Goal: Task Accomplishment & Management: Complete application form

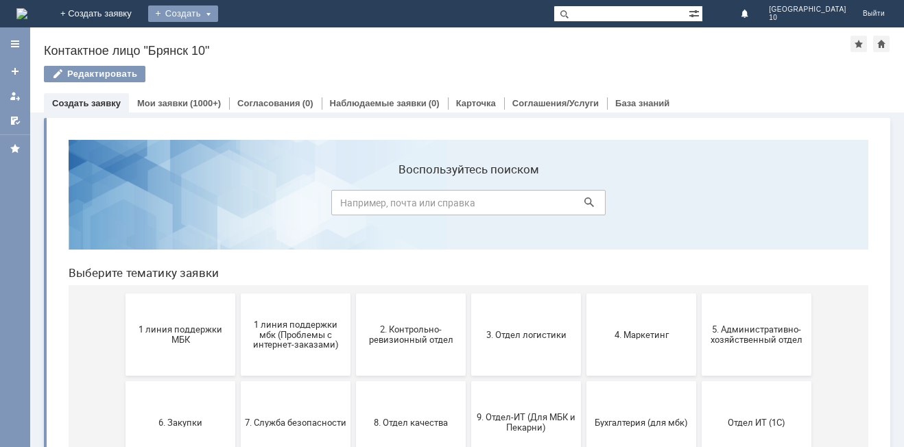
click at [218, 13] on div "Создать" at bounding box center [183, 13] width 70 height 16
click at [255, 35] on link "Заявка" at bounding box center [203, 41] width 104 height 16
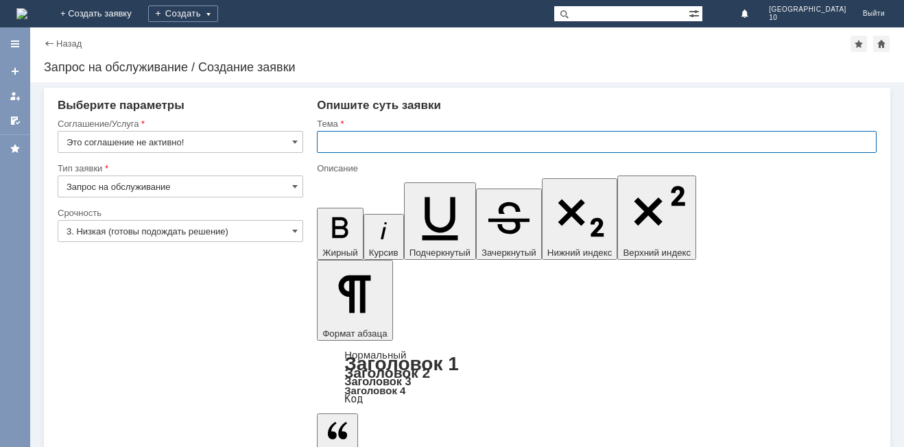
drag, startPoint x: 323, startPoint y: 141, endPoint x: 320, endPoint y: 130, distance: 12.2
click at [321, 132] on input "text" at bounding box center [597, 142] width 560 height 22
drag, startPoint x: 327, startPoint y: 137, endPoint x: 478, endPoint y: 130, distance: 151.1
click at [478, 130] on div "Тема отл чек мбк 11 Брянск от [DATE]" at bounding box center [597, 140] width 560 height 45
type input "отл чек мбк 11 Брянск от [DATE]"
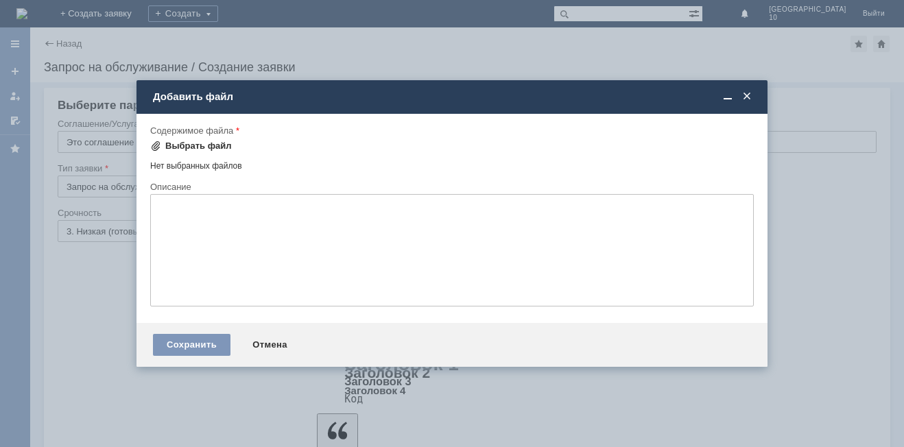
click at [187, 144] on div "Выбрать файл" at bounding box center [198, 146] width 67 height 11
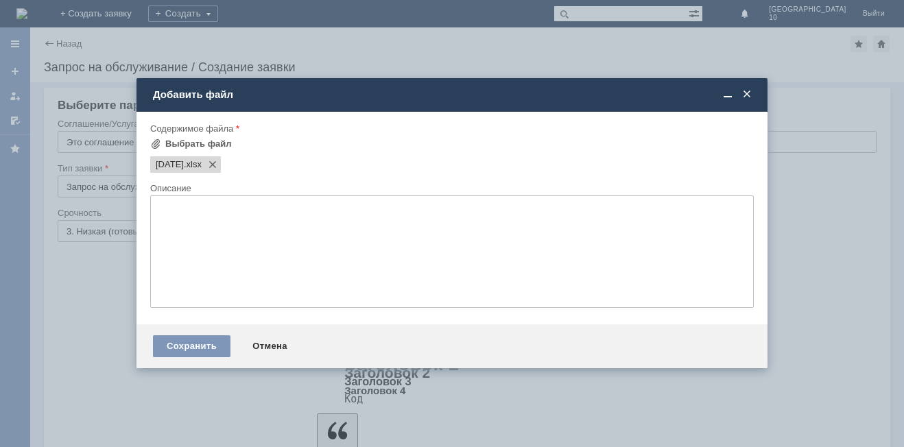
scroll to position [0, 0]
click at [214, 350] on div "Сохранить" at bounding box center [192, 346] width 78 height 22
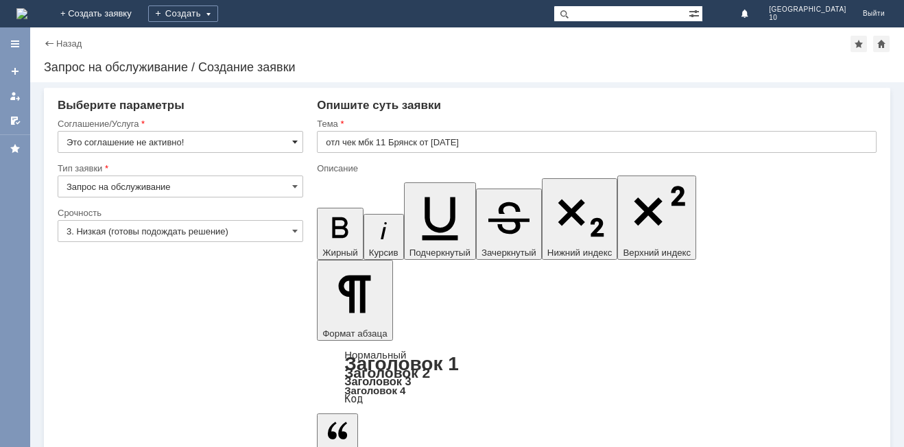
click at [294, 141] on span at bounding box center [294, 142] width 5 height 11
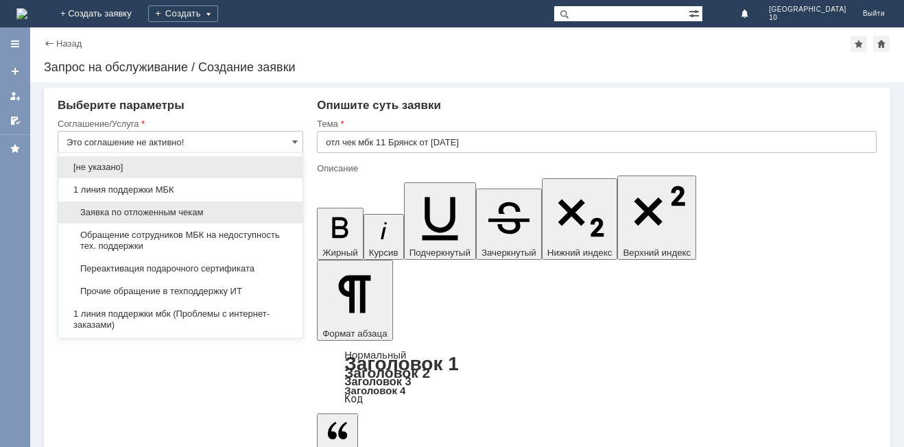
click at [149, 208] on span "Заявка по отложенным чекам" at bounding box center [181, 212] width 228 height 11
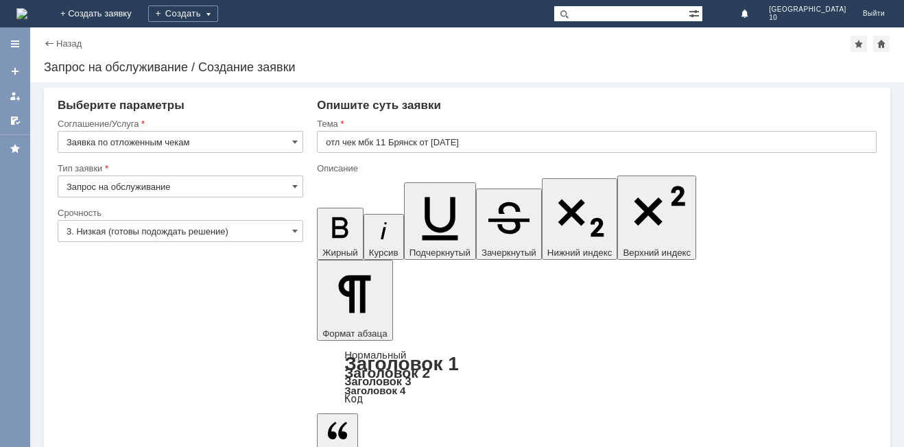
type input "Заявка по отложенным чекам"
click at [298, 231] on span at bounding box center [294, 231] width 5 height 11
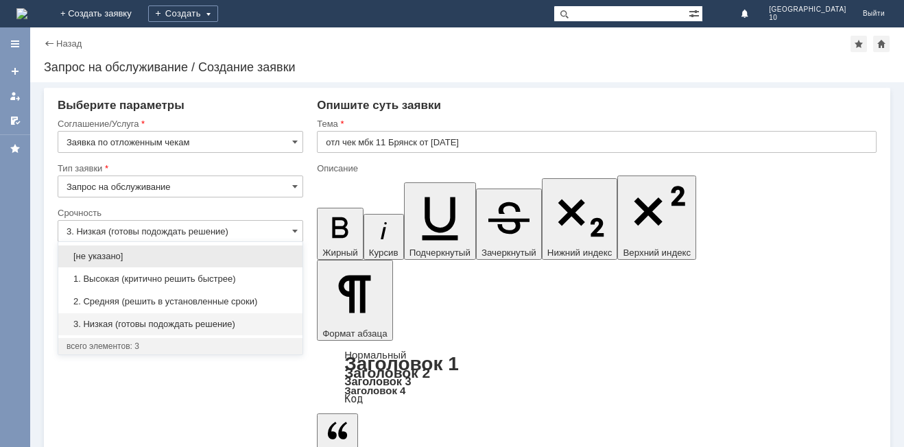
click at [191, 303] on span "2. Средняя (решить в установленные сроки)" at bounding box center [181, 301] width 228 height 11
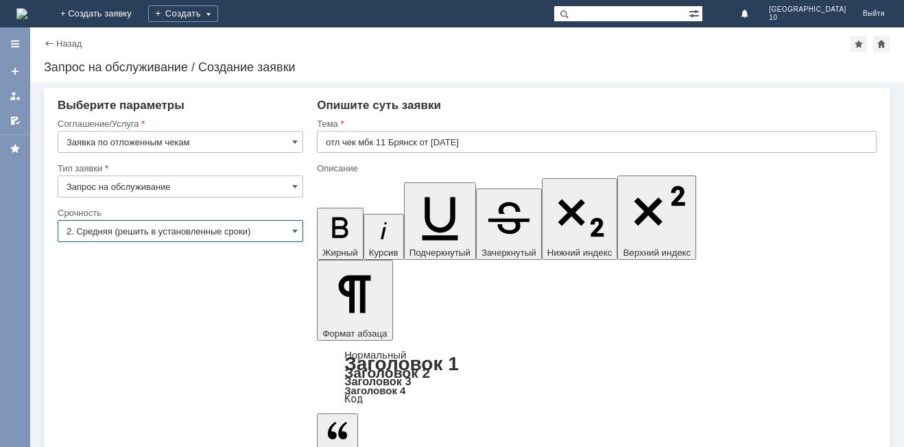
type input "2. Средняя (решить в установленные сроки)"
